Goal: Task Accomplishment & Management: Manage account settings

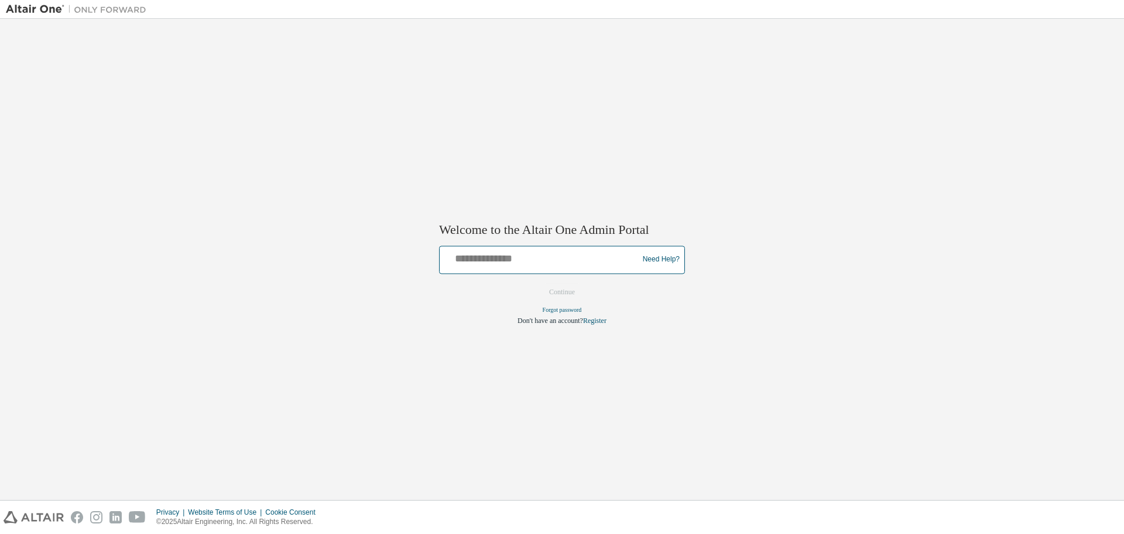
click at [460, 258] on input "text" at bounding box center [540, 256] width 193 height 17
type input "**********"
click at [537, 283] on button "Continue" at bounding box center [562, 292] width 50 height 18
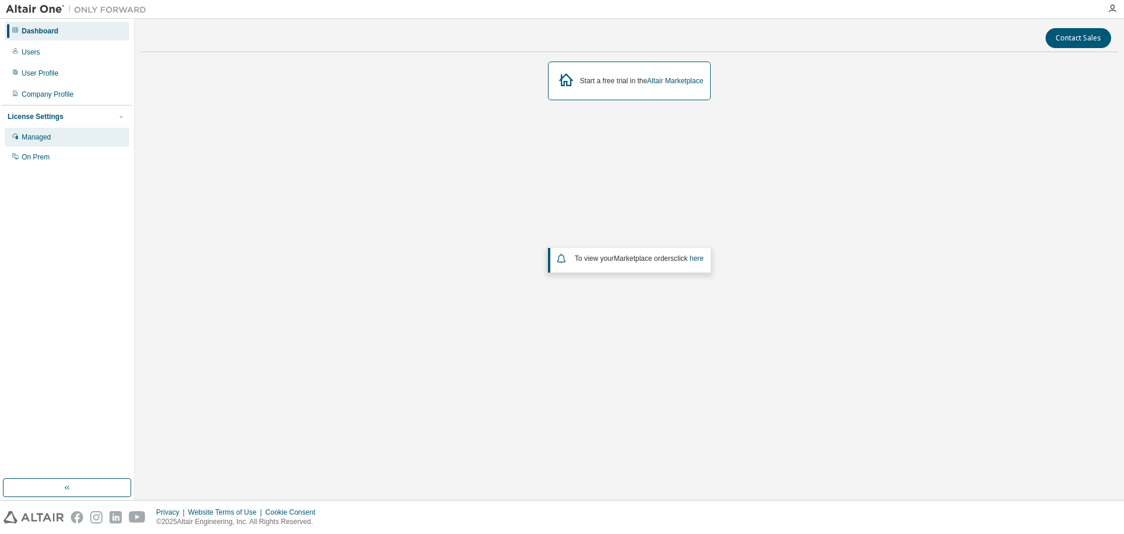
click at [57, 132] on div "Managed" at bounding box center [67, 137] width 125 height 19
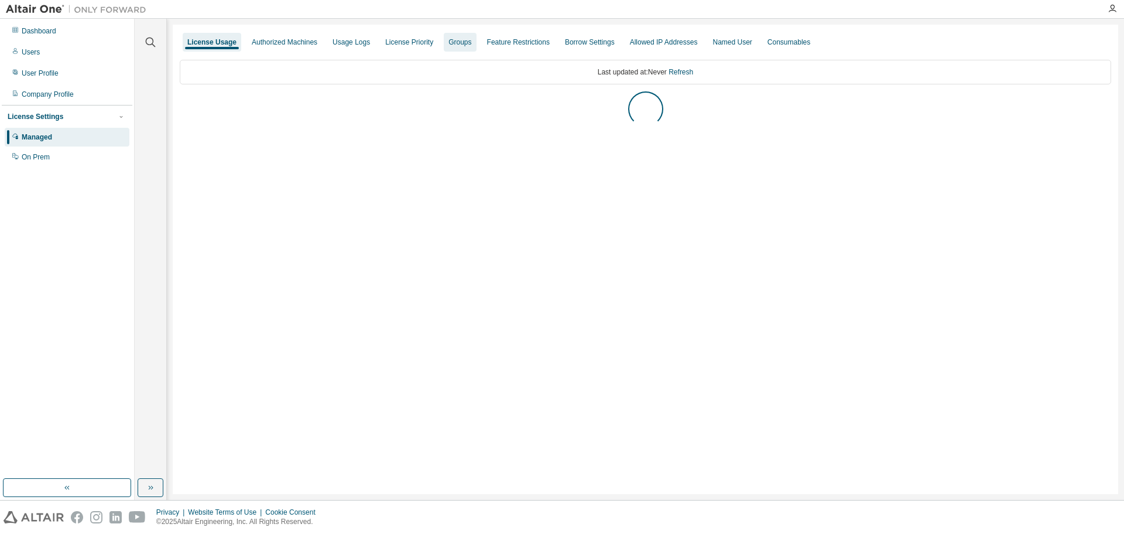
click at [449, 44] on div "Groups" at bounding box center [460, 41] width 23 height 9
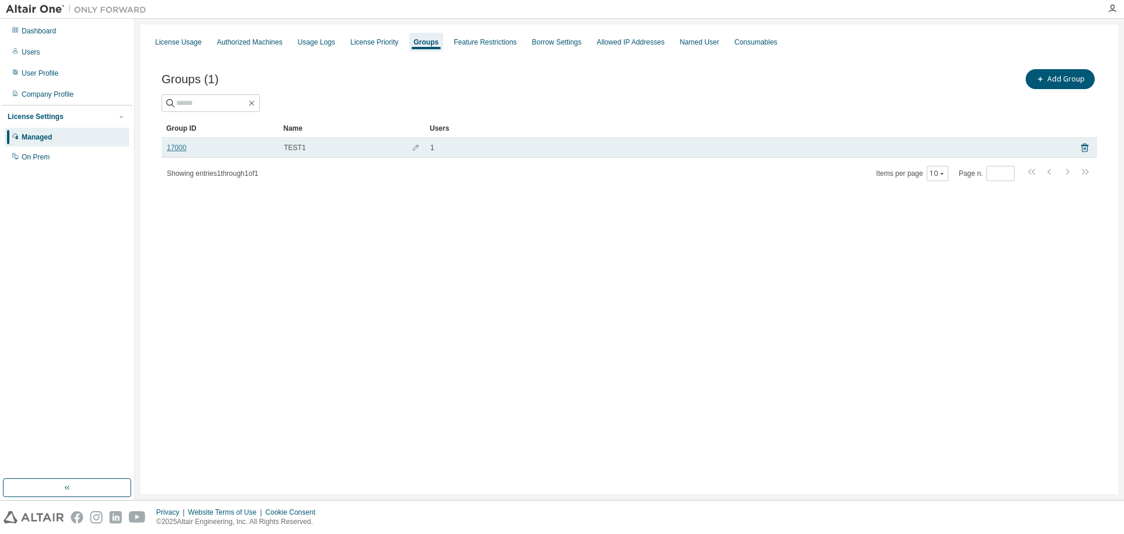
click at [167, 146] on link "17000" at bounding box center [176, 147] width 19 height 9
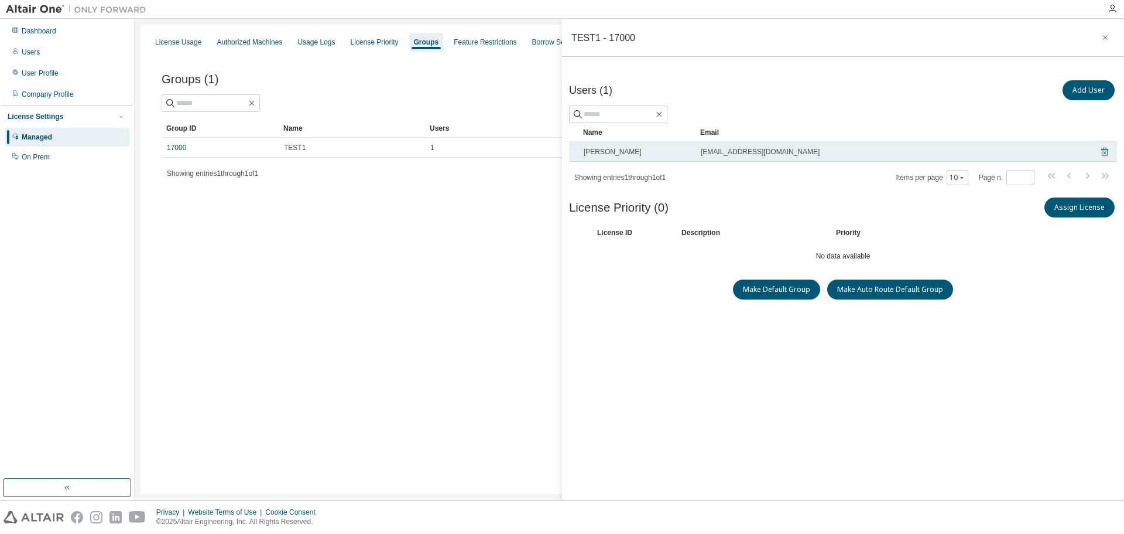
click at [1101, 151] on icon at bounding box center [1105, 152] width 11 height 14
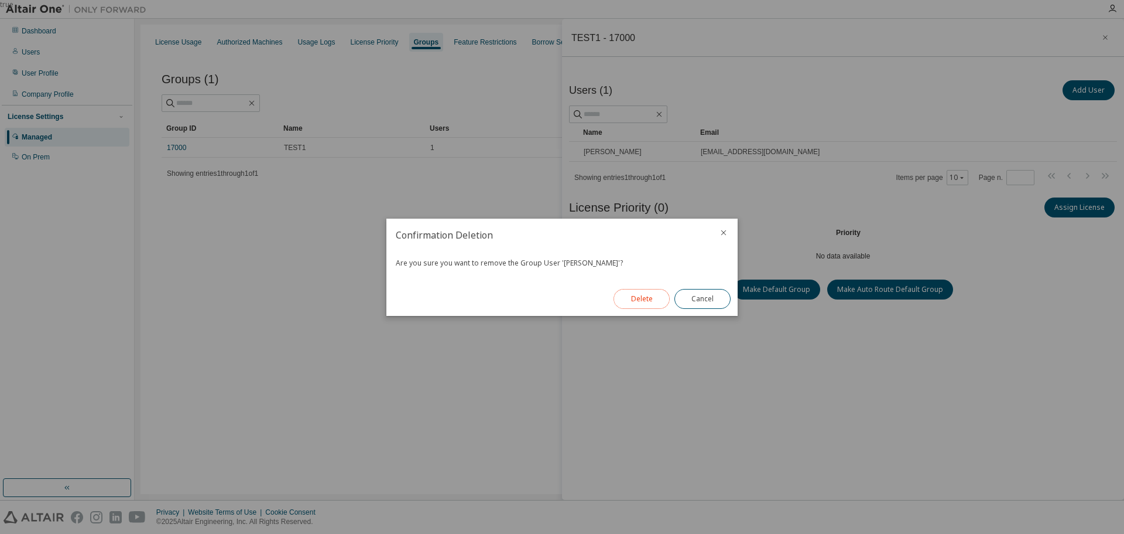
click at [636, 298] on button "Delete" at bounding box center [642, 299] width 56 height 20
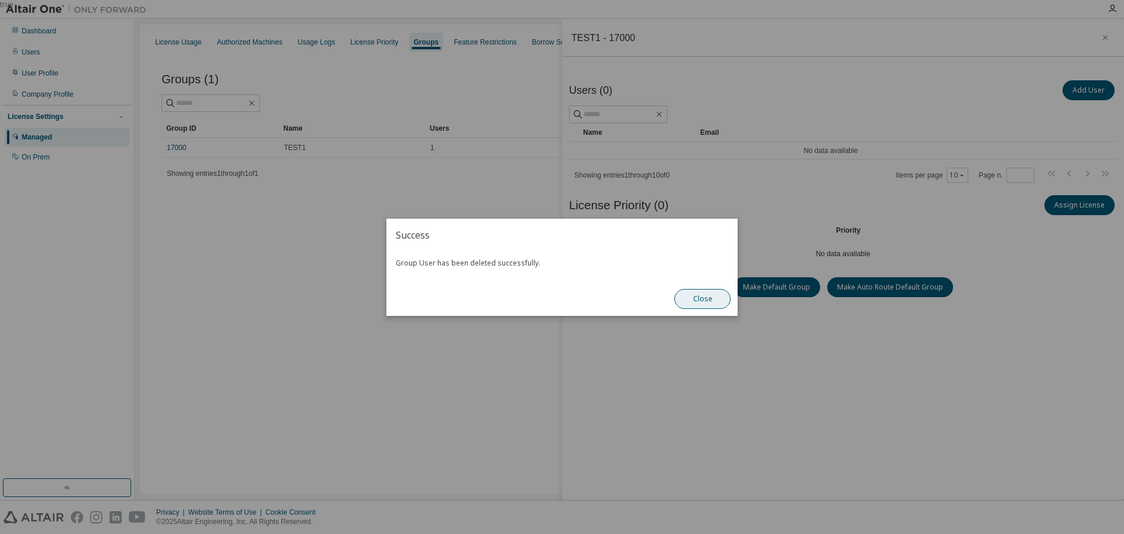
click at [686, 299] on button "Close" at bounding box center [703, 299] width 56 height 20
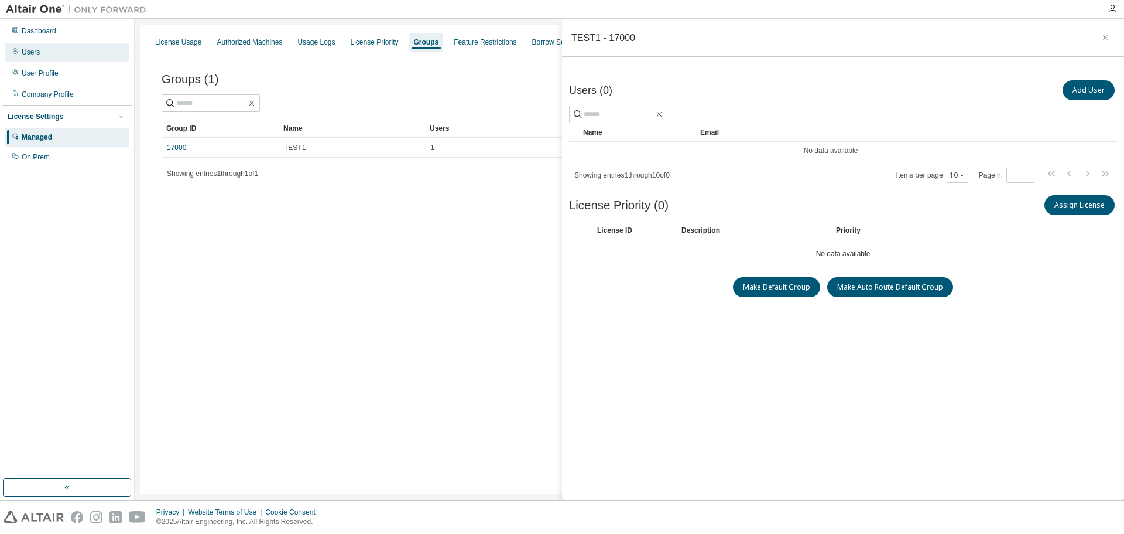
click at [24, 48] on div "Users" at bounding box center [31, 51] width 18 height 9
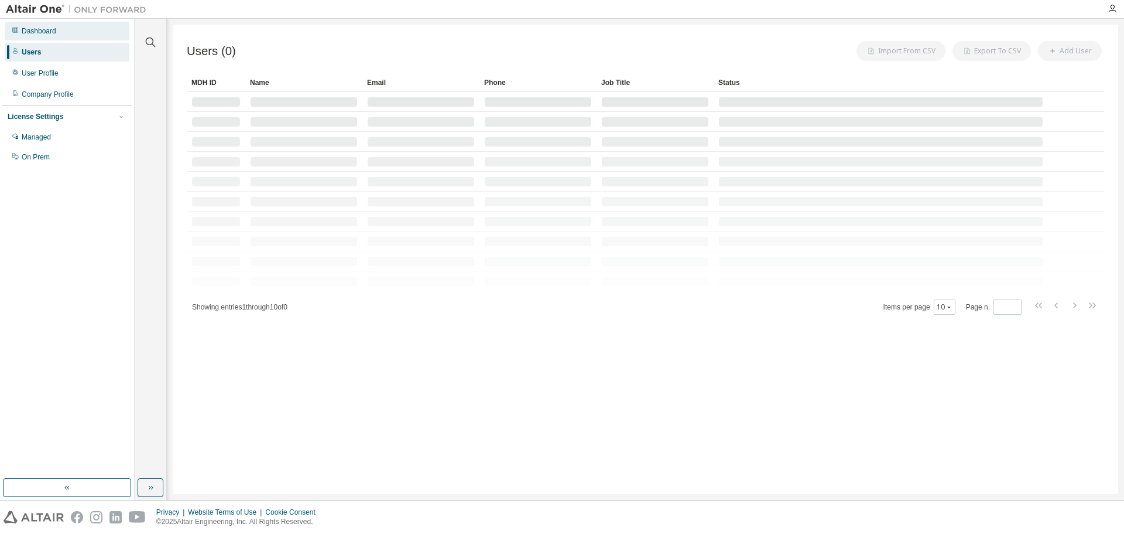
click at [35, 33] on div "Dashboard" at bounding box center [39, 30] width 35 height 9
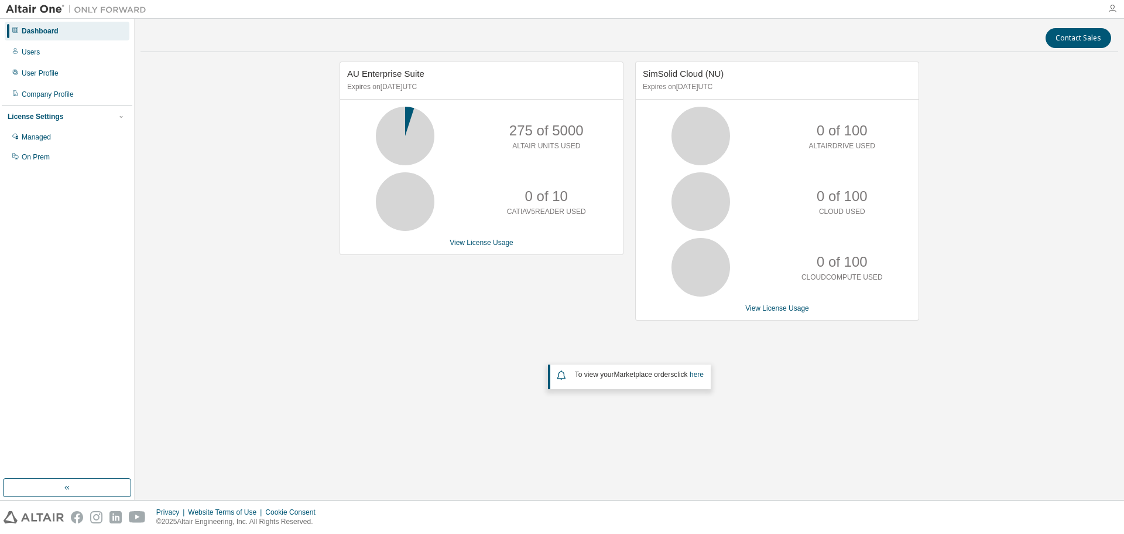
click at [1114, 11] on icon "button" at bounding box center [1112, 8] width 9 height 9
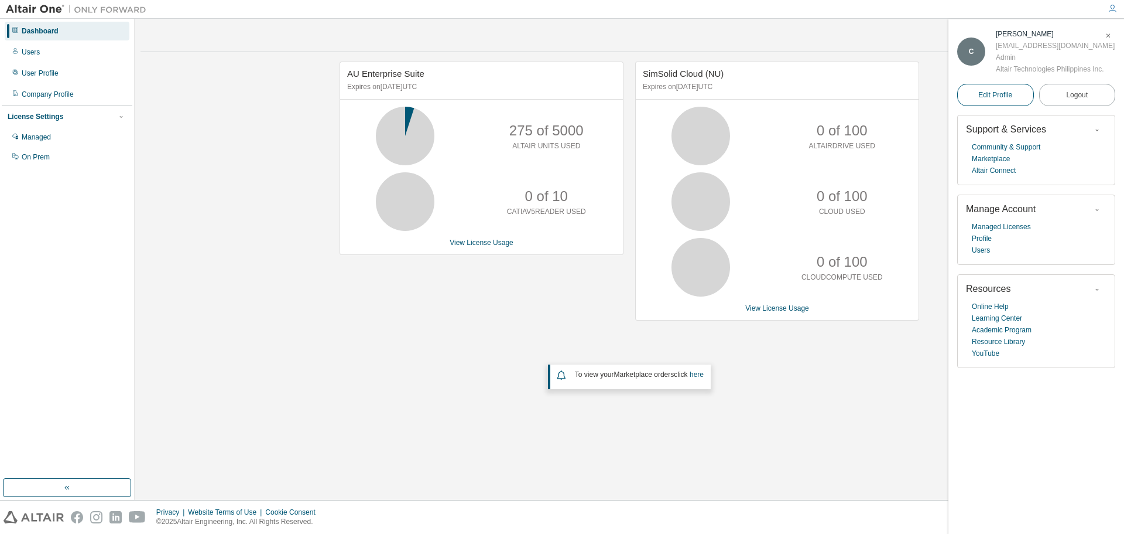
click at [1008, 97] on span "Edit Profile" at bounding box center [996, 94] width 34 height 9
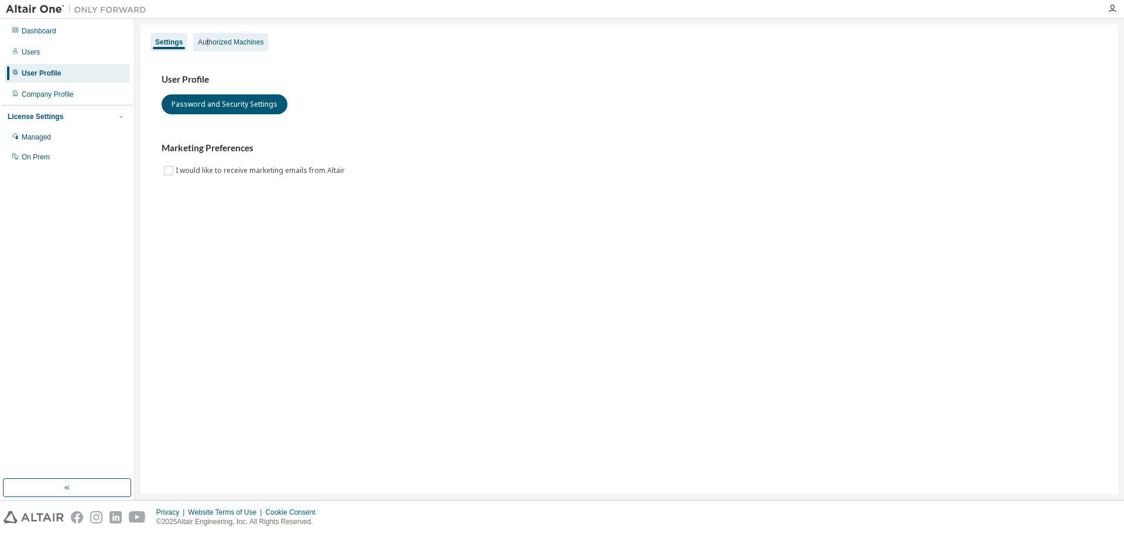
click at [207, 43] on div "Authorized Machines" at bounding box center [231, 41] width 66 height 9
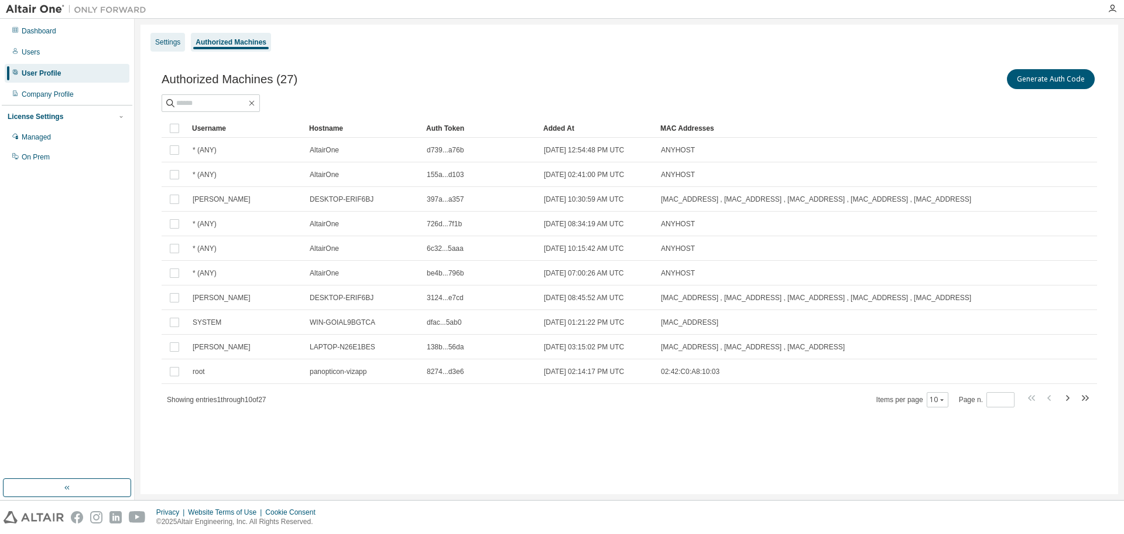
click at [158, 45] on div "Settings" at bounding box center [167, 41] width 25 height 9
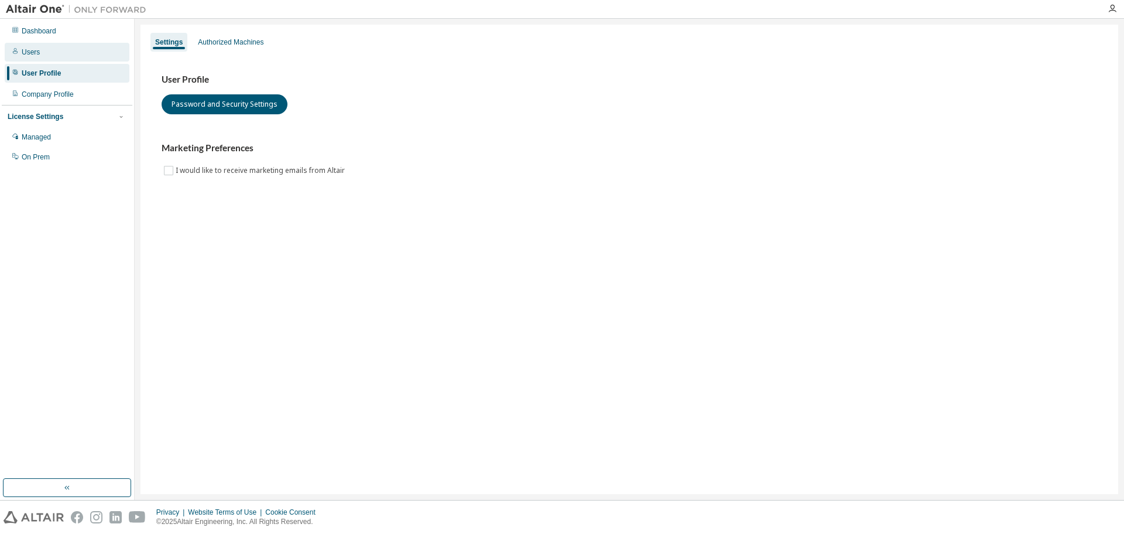
click at [28, 59] on div "Users" at bounding box center [67, 52] width 125 height 19
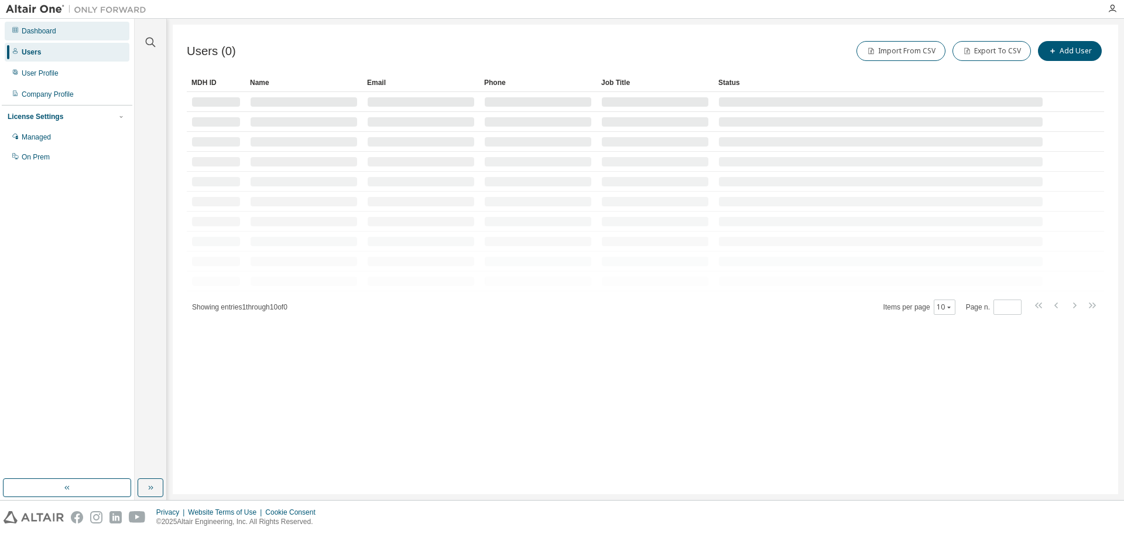
click at [42, 32] on div "Dashboard" at bounding box center [39, 30] width 35 height 9
